Goal: Use online tool/utility: Utilize a website feature to perform a specific function

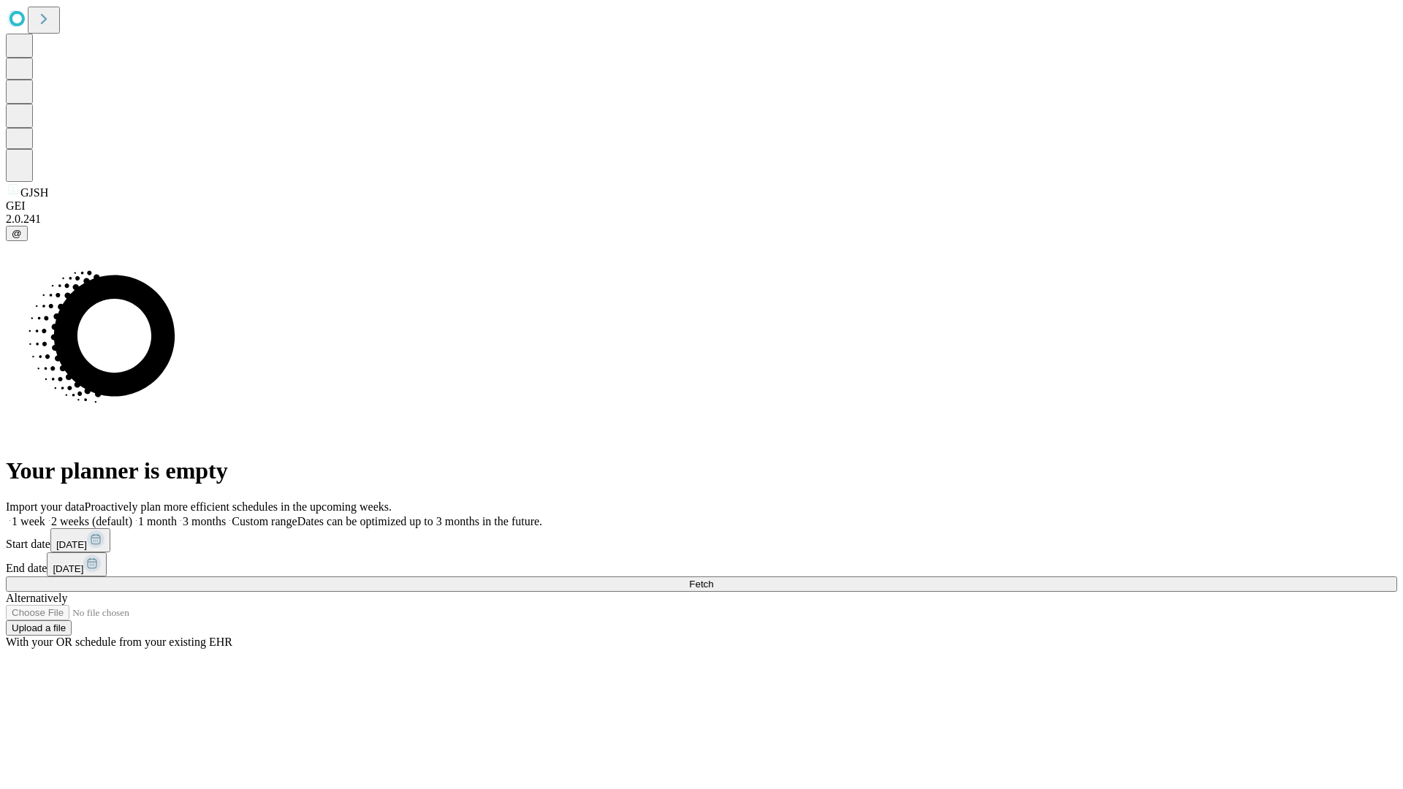
click at [713, 579] on span "Fetch" at bounding box center [701, 584] width 24 height 11
